Goal: Information Seeking & Learning: Learn about a topic

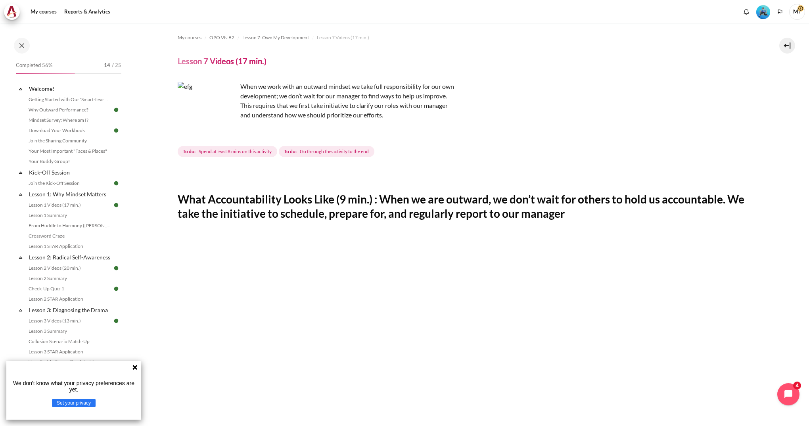
scroll to position [303, 0]
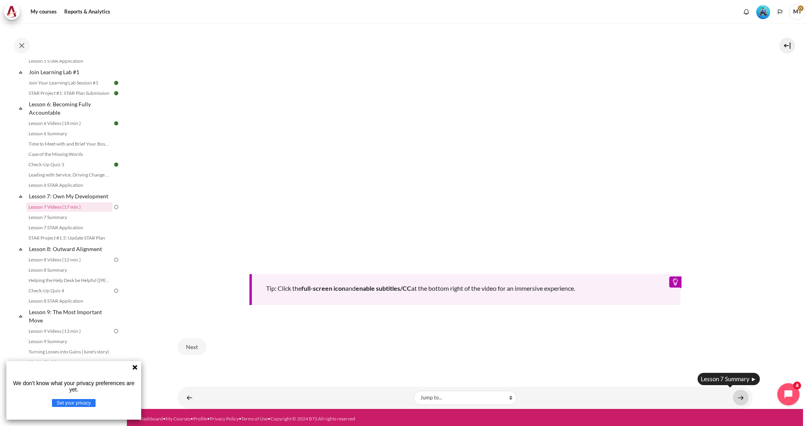
click at [733, 394] on link "Content" at bounding box center [741, 397] width 16 height 15
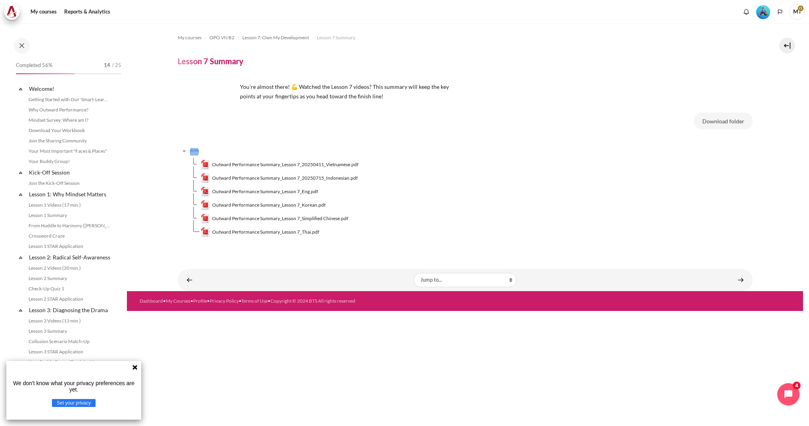
scroll to position [435, 0]
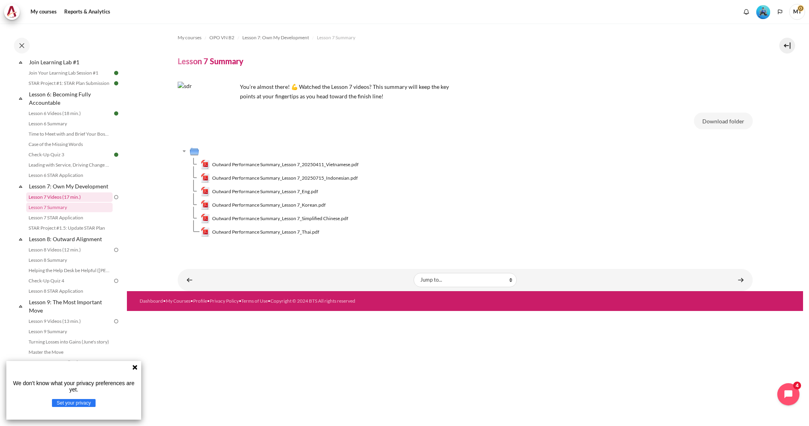
click at [70, 202] on link "Lesson 7 Videos (17 min.)" at bounding box center [69, 197] width 86 height 10
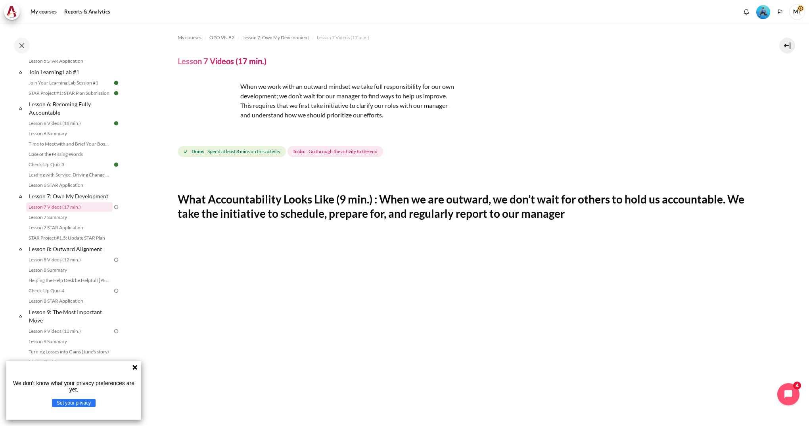
scroll to position [303, 0]
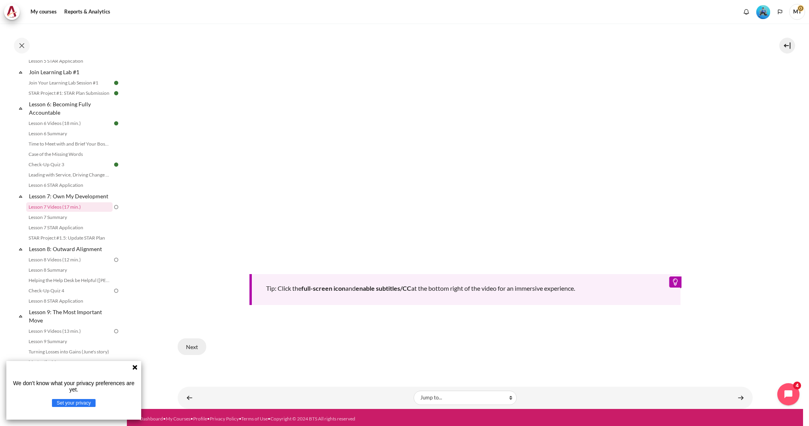
click at [190, 350] on button "Next" at bounding box center [192, 346] width 29 height 17
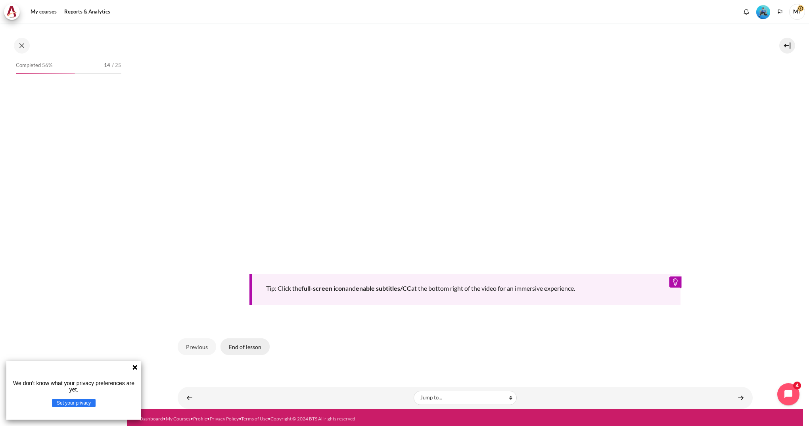
scroll to position [425, 0]
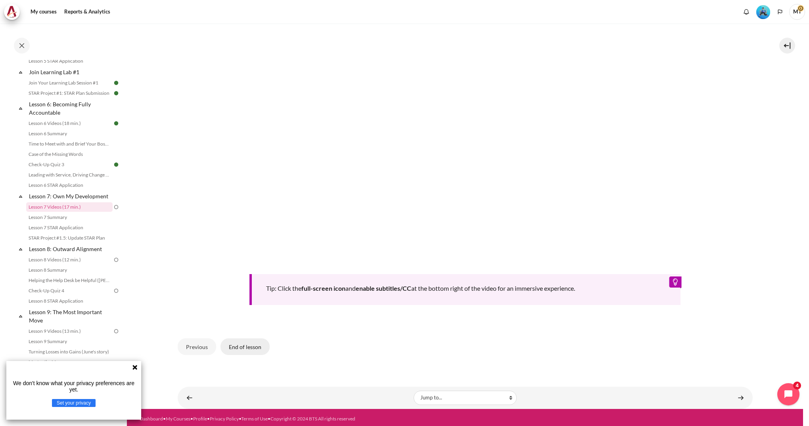
click at [246, 345] on button "End of lesson" at bounding box center [244, 346] width 49 height 17
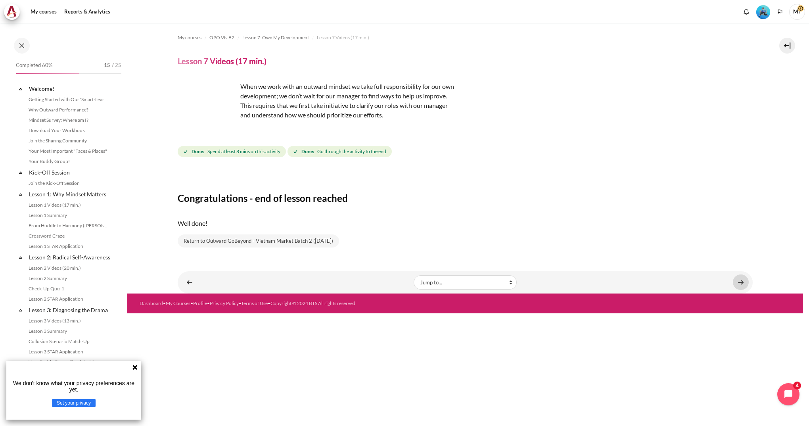
scroll to position [425, 0]
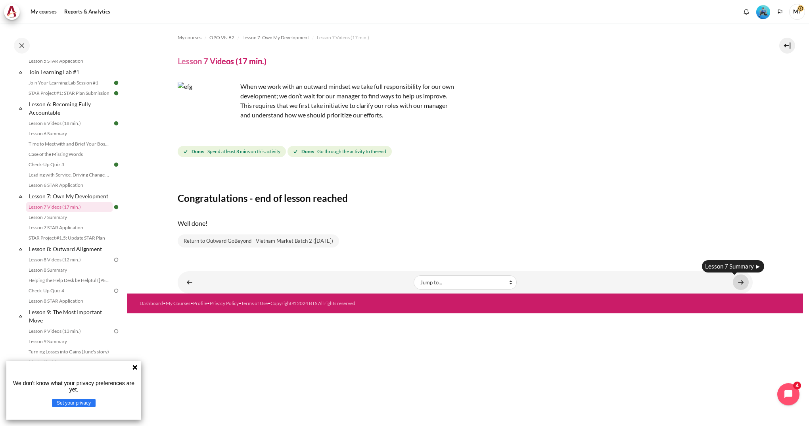
click at [739, 283] on link "Content" at bounding box center [741, 281] width 16 height 15
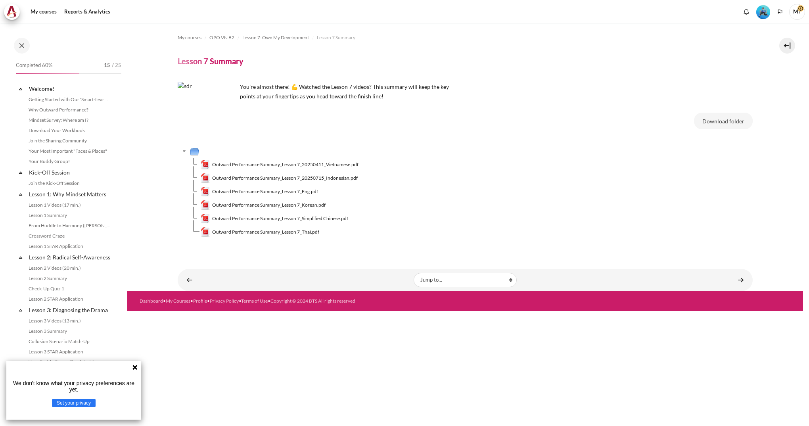
scroll to position [435, 0]
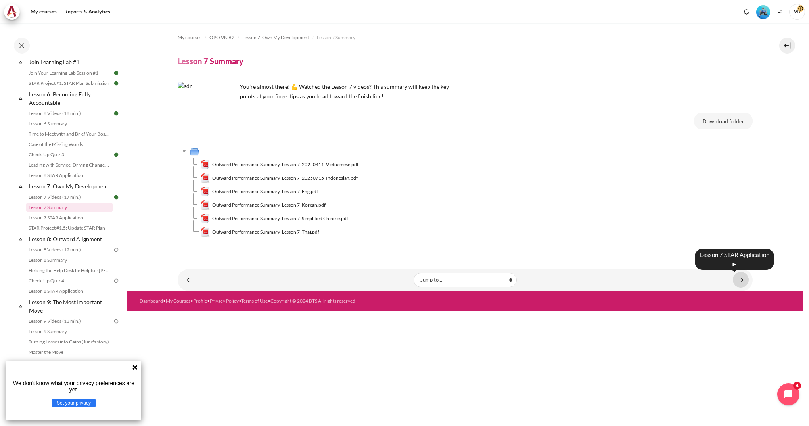
click at [740, 279] on link "Content" at bounding box center [741, 279] width 16 height 15
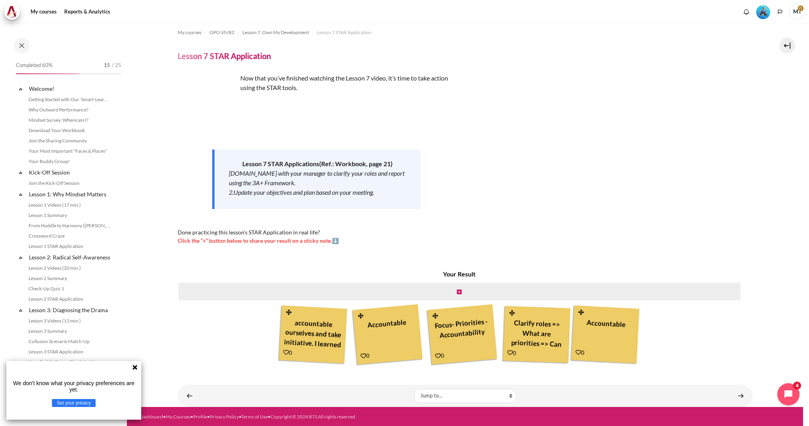
scroll to position [446, 0]
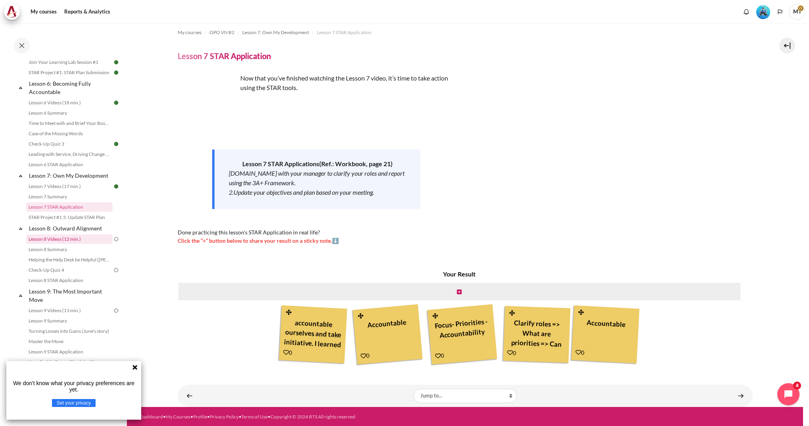
click at [65, 244] on link "Lesson 8 Videos (12 min.)" at bounding box center [69, 239] width 86 height 10
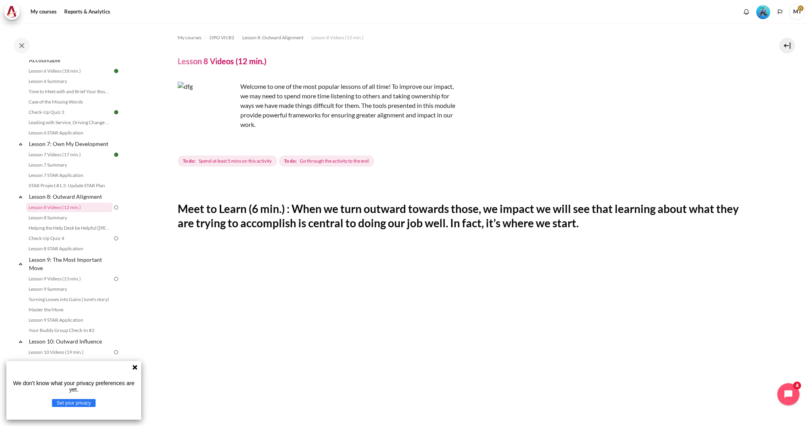
scroll to position [244, 0]
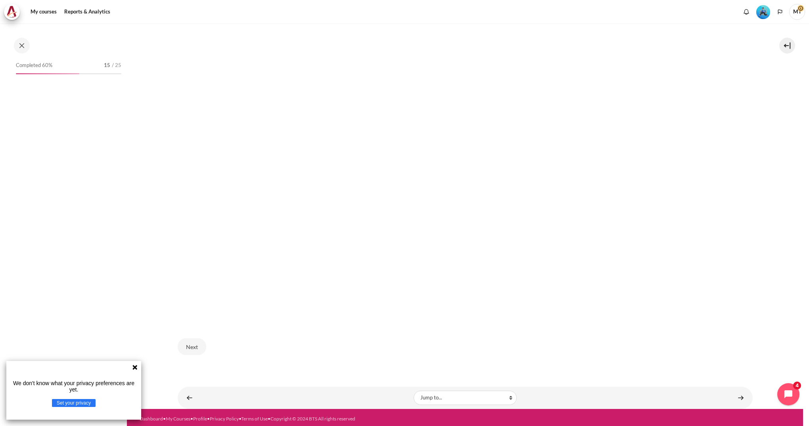
scroll to position [477, 0]
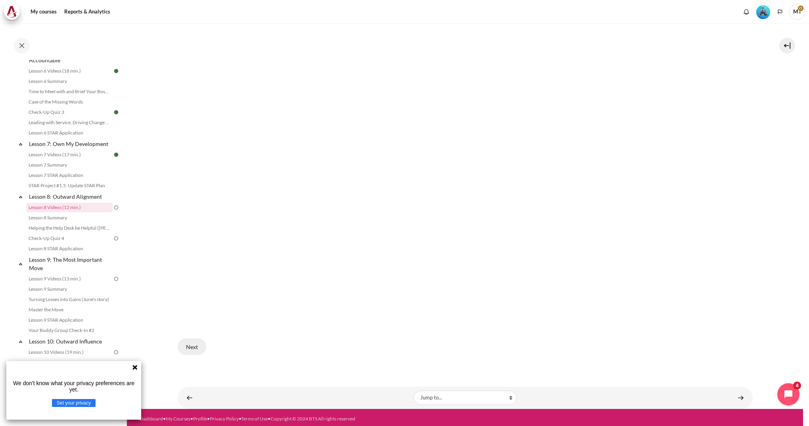
click at [189, 347] on button "Next" at bounding box center [192, 346] width 29 height 17
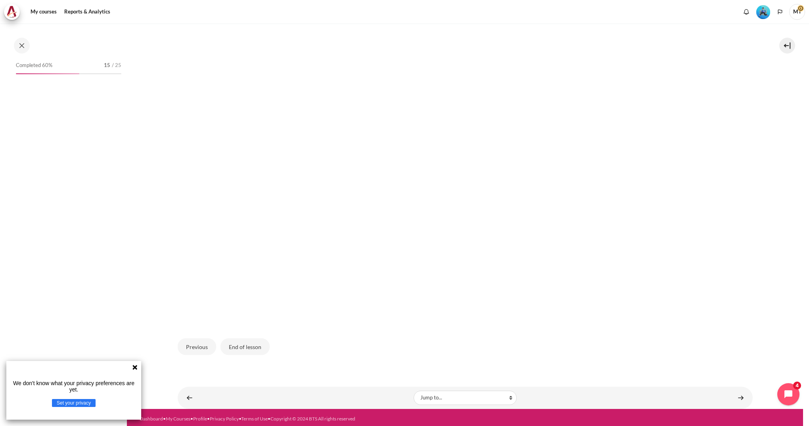
scroll to position [477, 0]
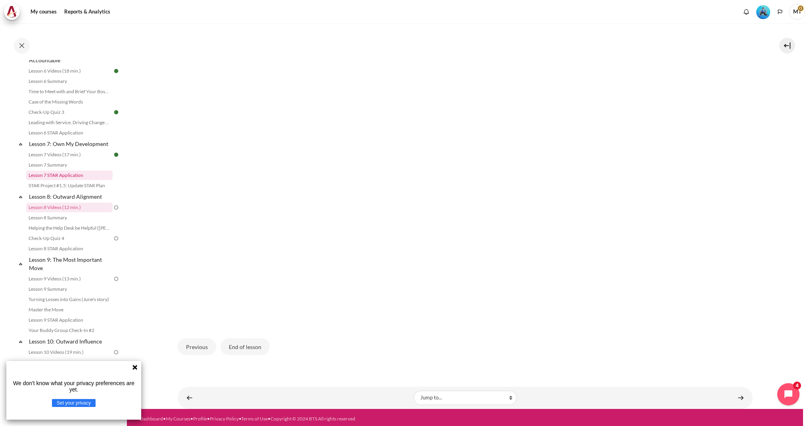
click at [79, 180] on link "Lesson 7 STAR Application" at bounding box center [69, 176] width 86 height 10
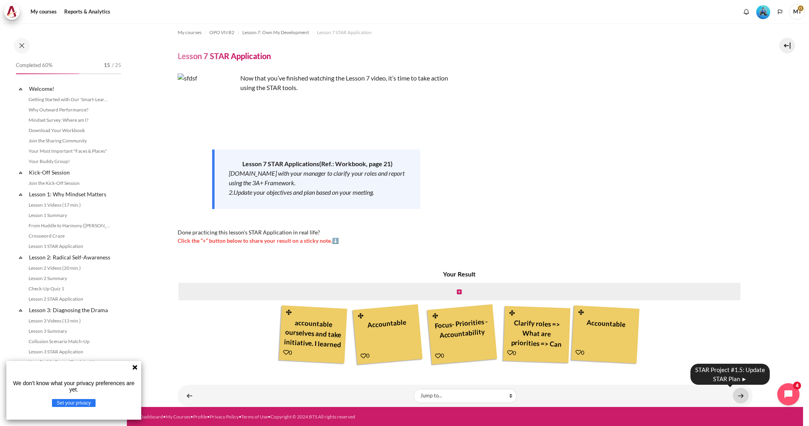
scroll to position [446, 0]
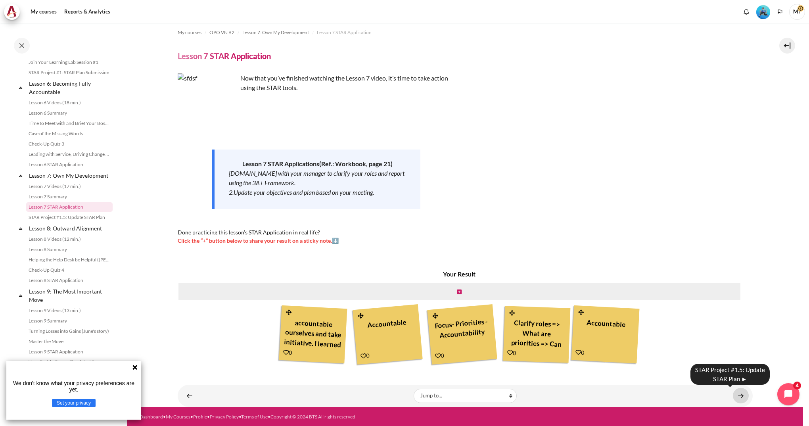
click at [737, 392] on link "Content" at bounding box center [741, 395] width 16 height 15
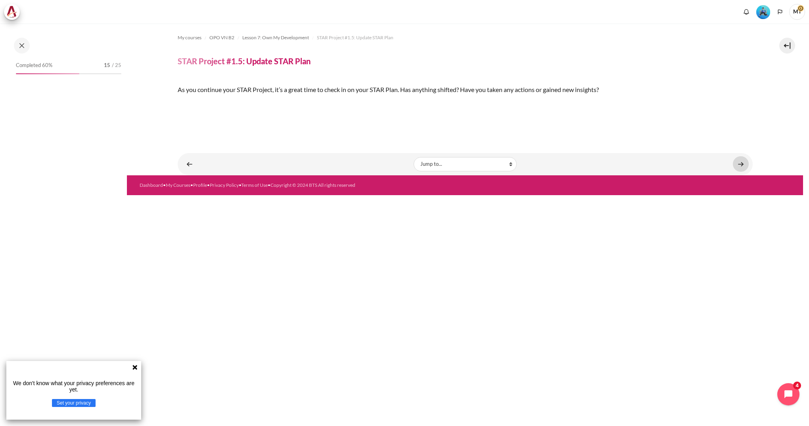
scroll to position [456, 0]
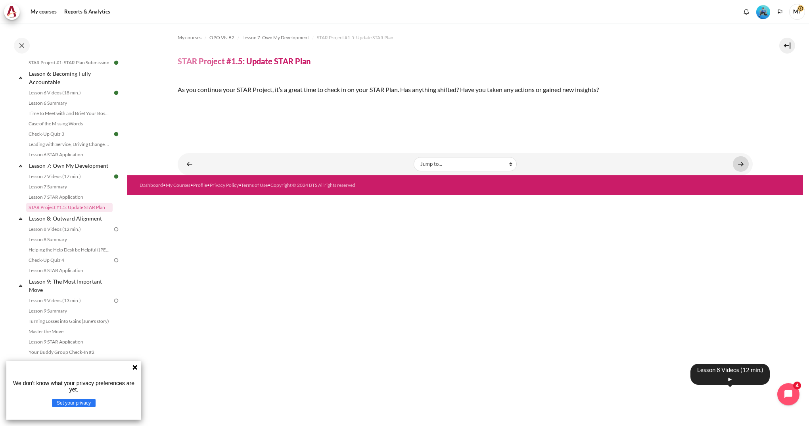
click at [736, 172] on link "Content" at bounding box center [741, 163] width 16 height 15
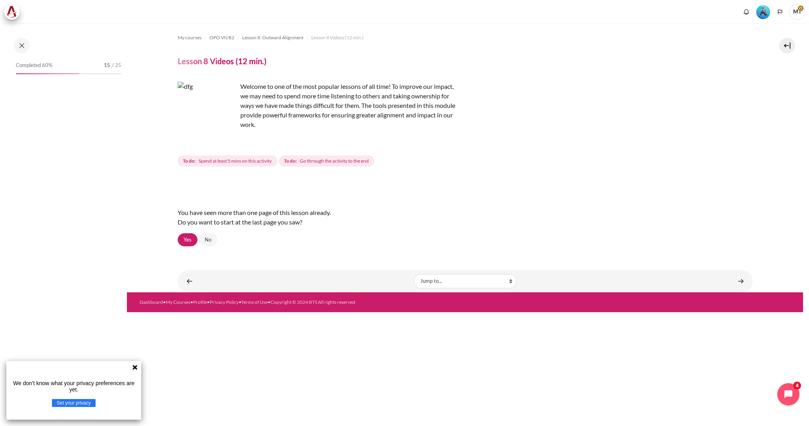
scroll to position [477, 0]
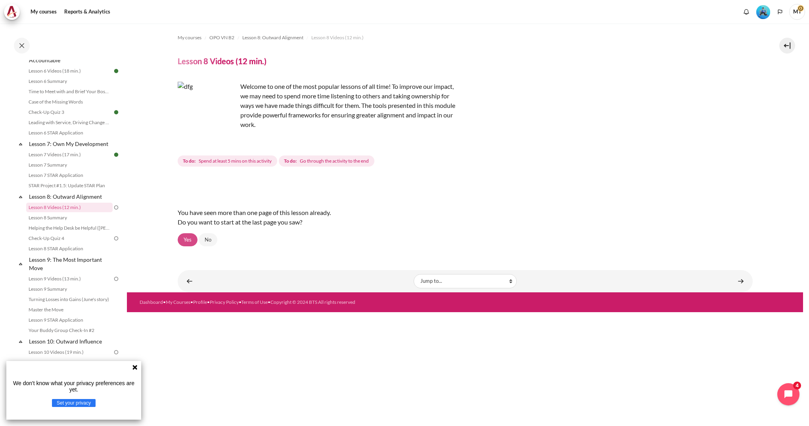
click at [194, 240] on link "Yes" at bounding box center [188, 239] width 20 height 13
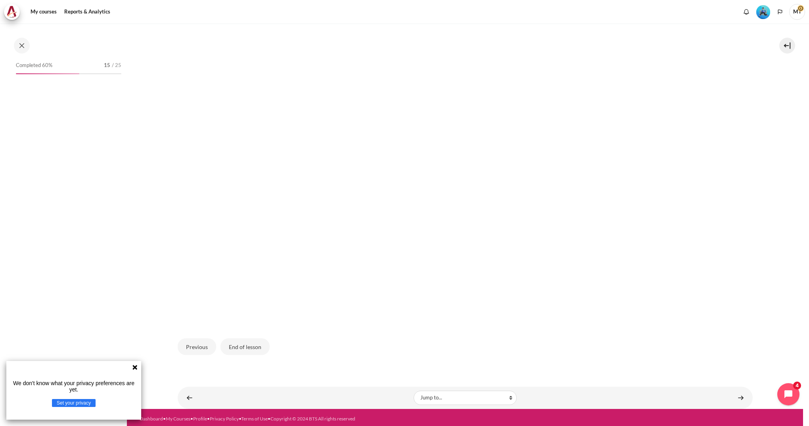
scroll to position [477, 0]
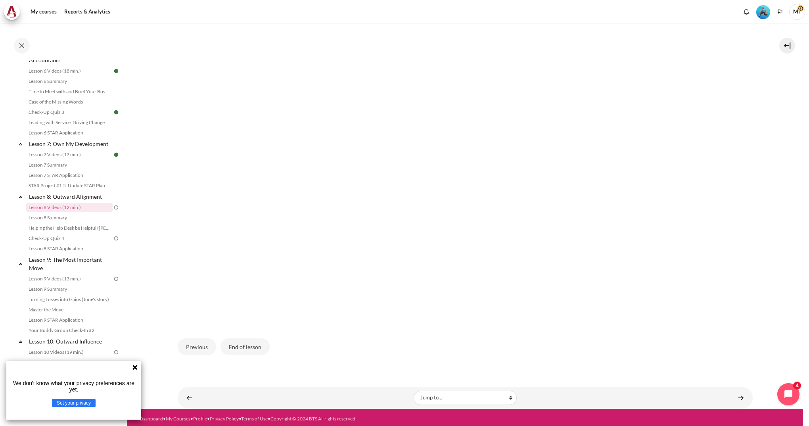
click at [133, 370] on div "We don't know what your privacy preferences are yet. Set your privacy" at bounding box center [73, 390] width 135 height 59
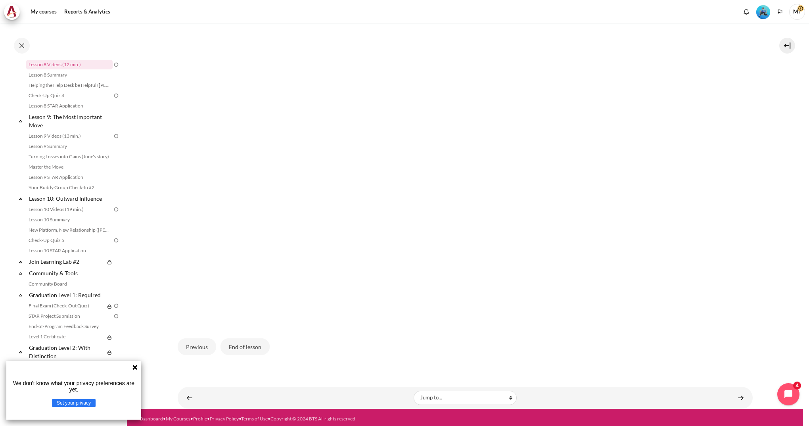
click at [134, 367] on icon at bounding box center [134, 367] width 5 height 5
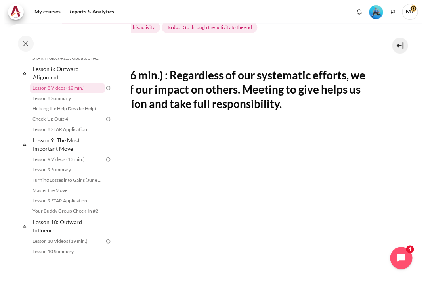
scroll to position [133, 0]
